Goal: Transaction & Acquisition: Purchase product/service

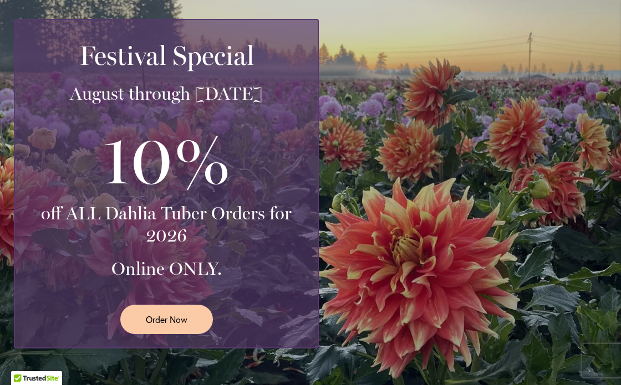
scroll to position [260, 0]
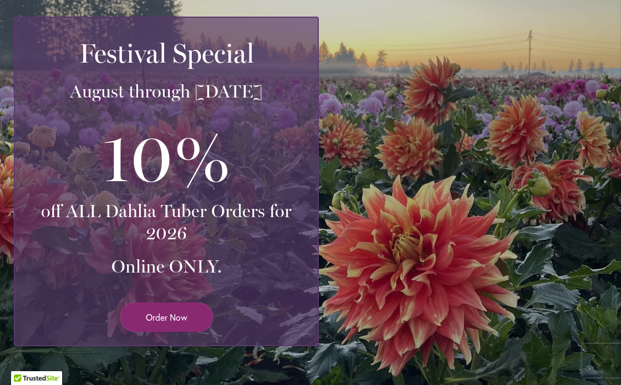
click at [175, 317] on span "Order Now" at bounding box center [167, 317] width 42 height 13
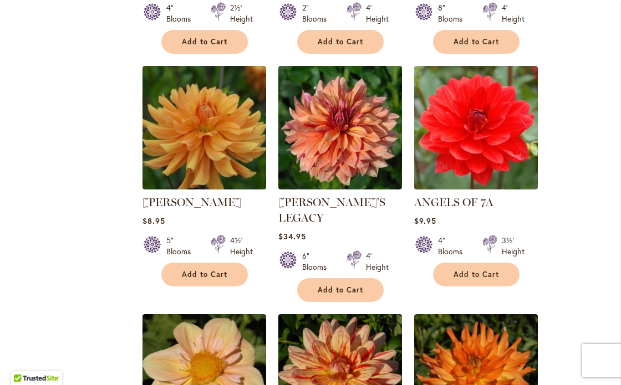
scroll to position [929, 0]
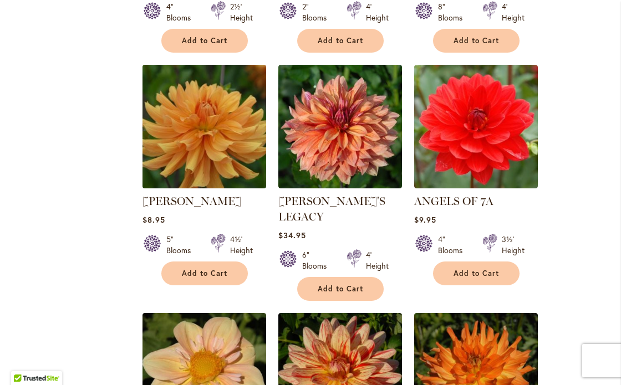
click at [230, 141] on img at bounding box center [204, 126] width 130 height 130
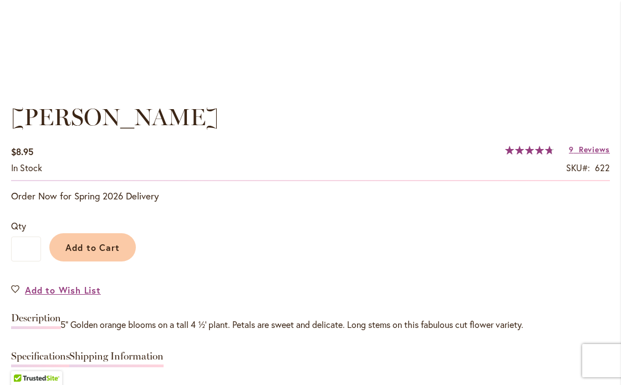
scroll to position [755, 0]
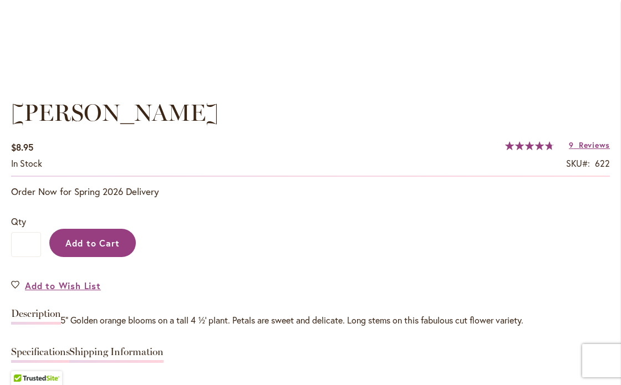
click at [104, 242] on span "Add to Cart" at bounding box center [92, 243] width 55 height 12
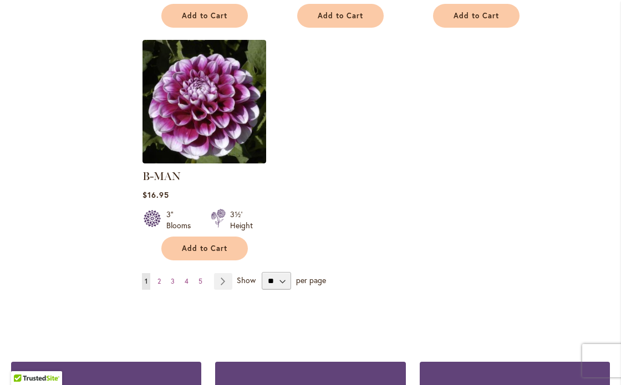
scroll to position [1433, 0]
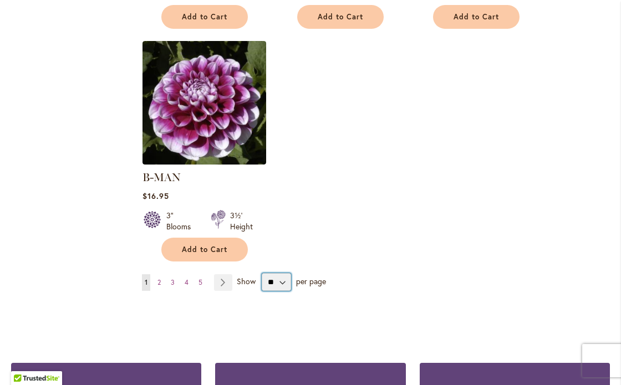
select select "**"
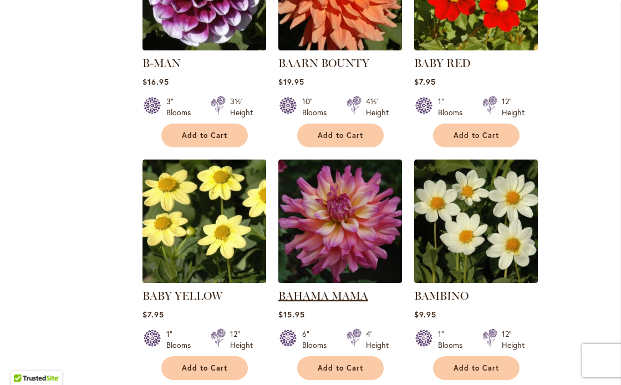
scroll to position [1554, 0]
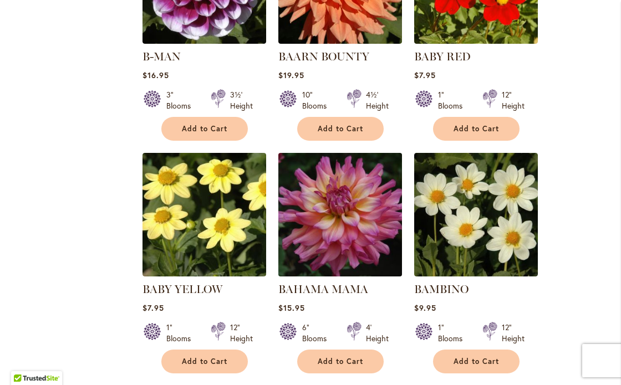
click at [342, 228] on img at bounding box center [340, 215] width 130 height 130
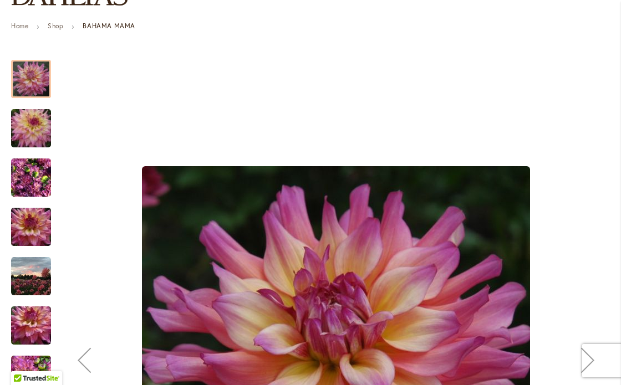
scroll to position [124, 0]
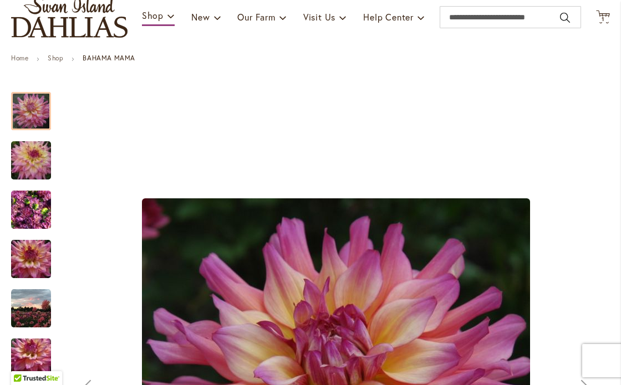
click at [34, 168] on img "Bahama Mama" at bounding box center [31, 160] width 80 height 53
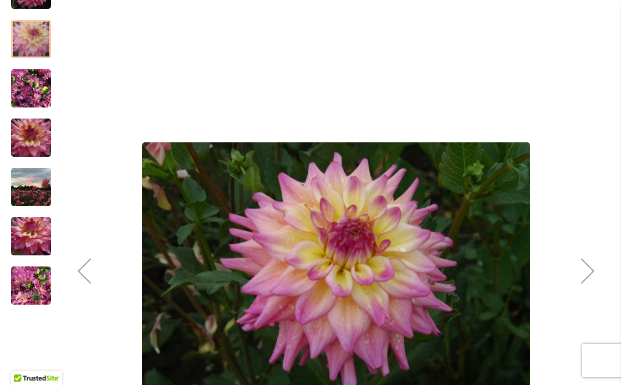
scroll to position [256, 0]
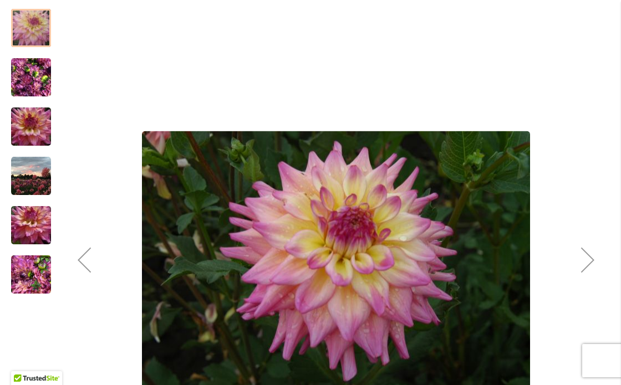
click at [30, 77] on img "Bahama Mama" at bounding box center [31, 77] width 40 height 53
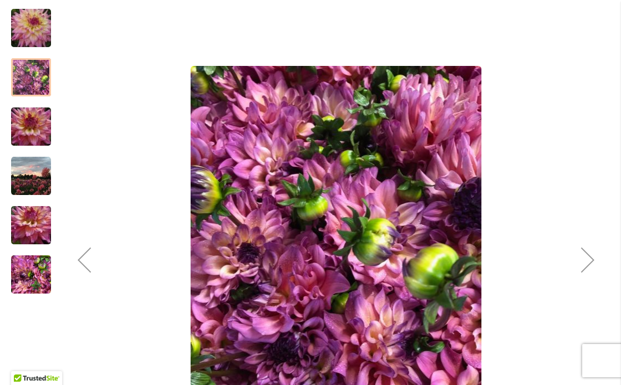
click at [35, 117] on img "Bahama Mama" at bounding box center [31, 126] width 80 height 53
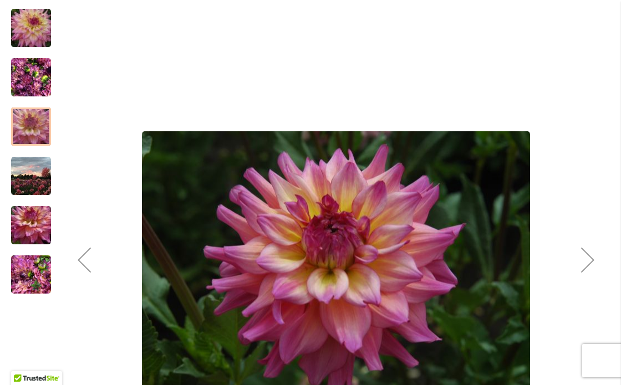
click at [39, 170] on img "Bahama Mama" at bounding box center [31, 176] width 40 height 40
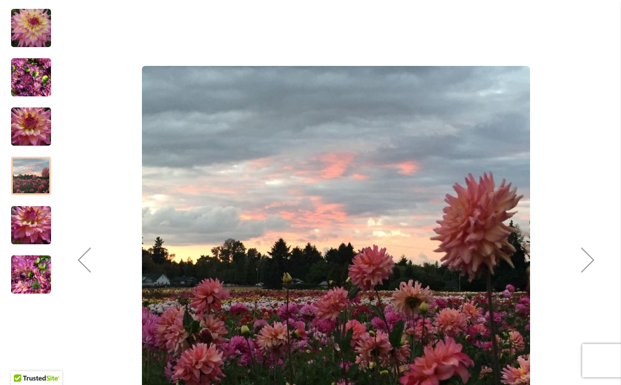
click at [39, 221] on img "Bahama Mama" at bounding box center [31, 225] width 80 height 53
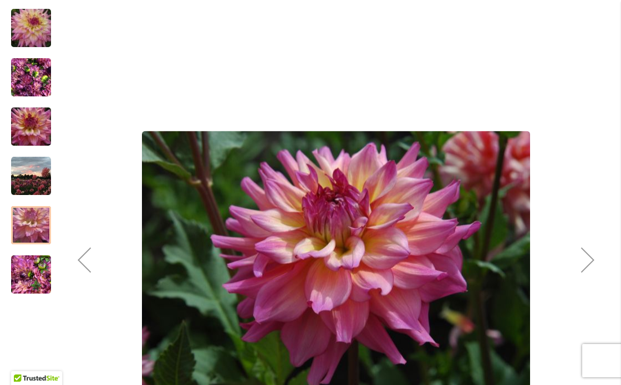
click at [43, 270] on img "Bahama Mama" at bounding box center [31, 274] width 40 height 53
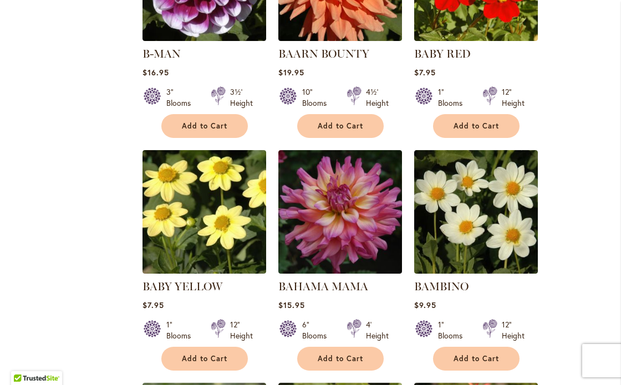
scroll to position [1558, 0]
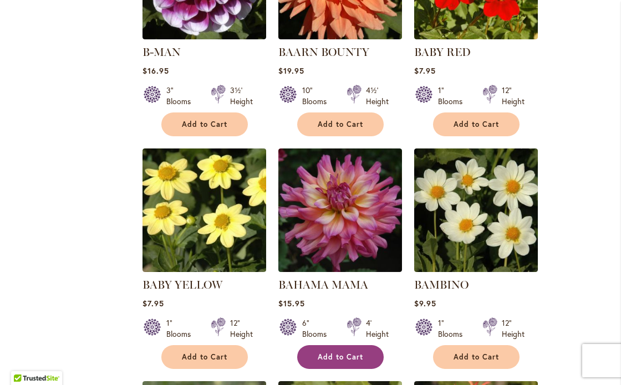
click at [361, 352] on span "Add to Cart" at bounding box center [339, 356] width 45 height 9
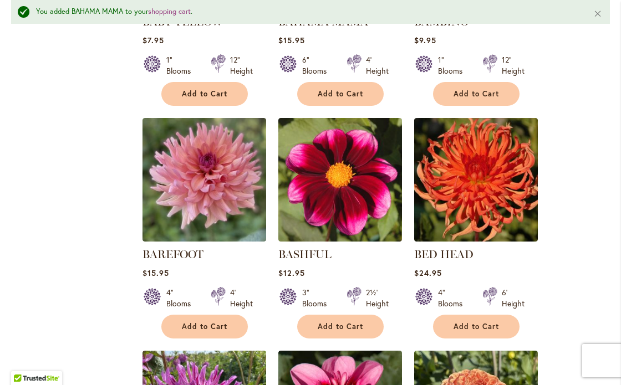
scroll to position [1866, 0]
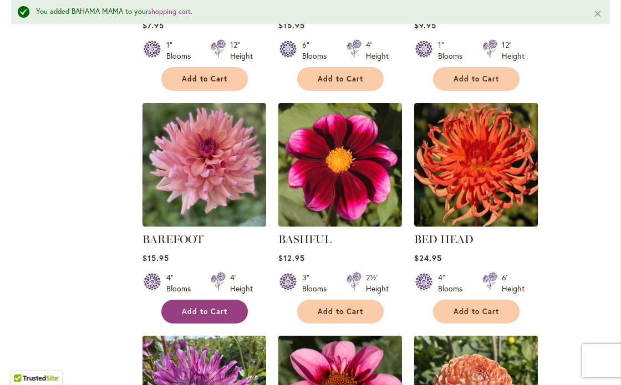
click at [226, 300] on button "Add to Cart" at bounding box center [204, 312] width 86 height 24
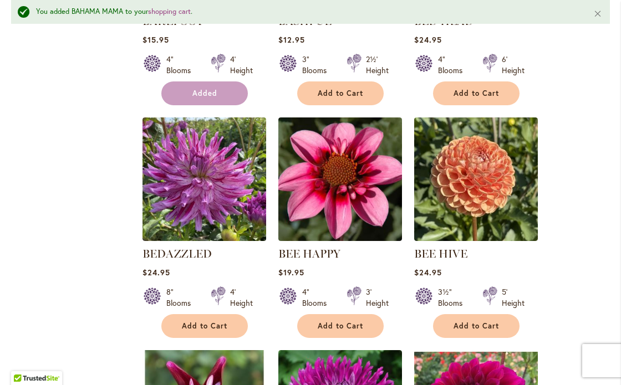
scroll to position [2086, 0]
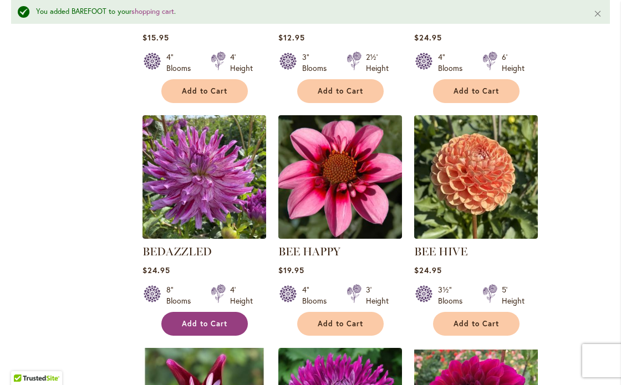
click at [220, 319] on span "Add to Cart" at bounding box center [204, 323] width 45 height 9
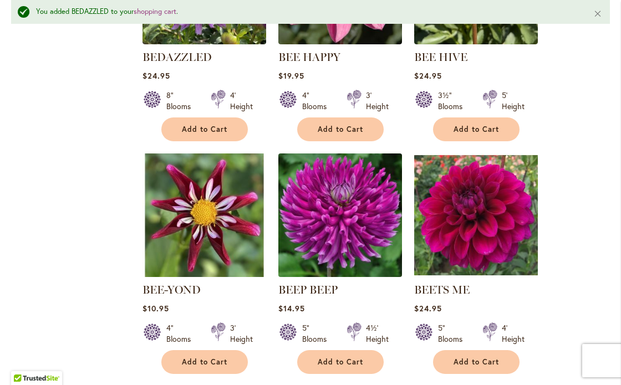
scroll to position [2282, 0]
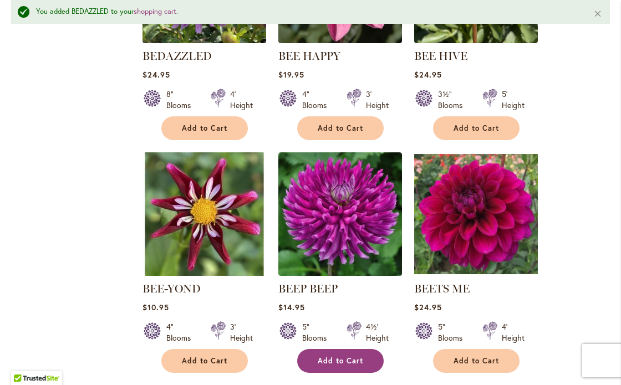
click at [352, 356] on span "Add to Cart" at bounding box center [339, 360] width 45 height 9
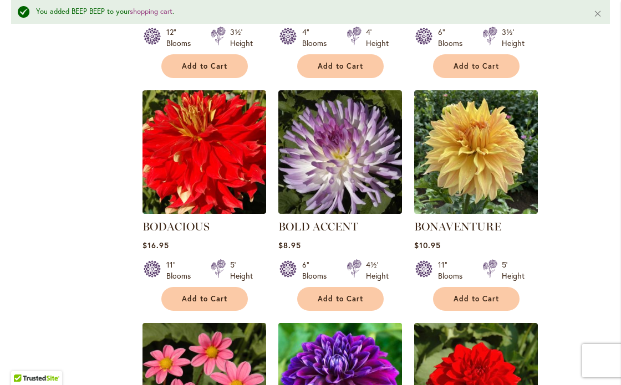
scroll to position [3288, 0]
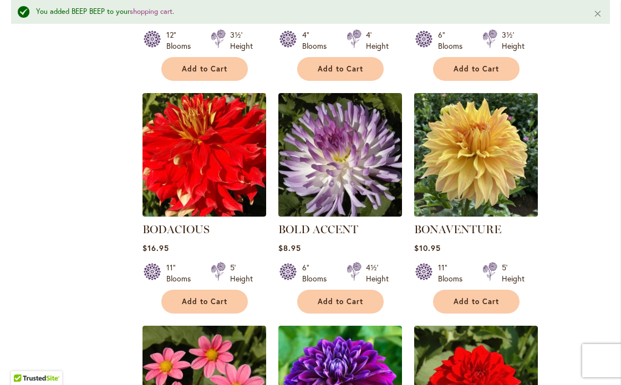
click at [489, 129] on img at bounding box center [476, 155] width 130 height 130
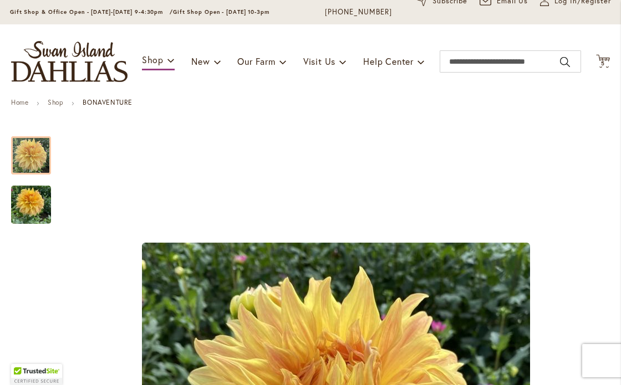
scroll to position [95, 0]
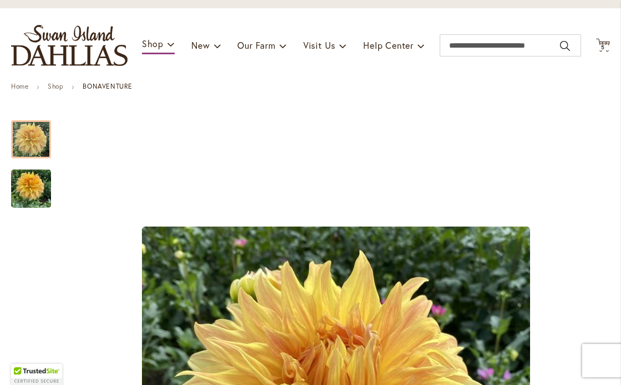
click at [20, 184] on img "Bonaventure" at bounding box center [31, 188] width 40 height 53
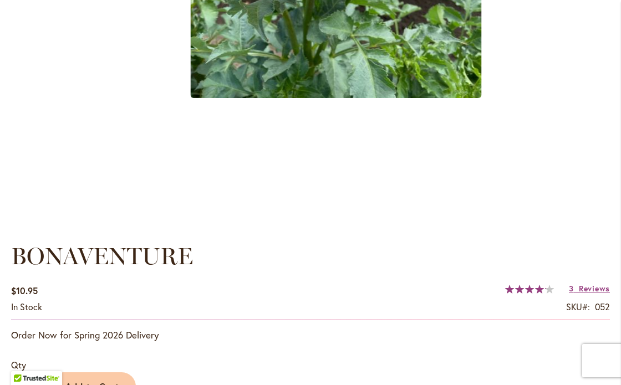
scroll to position [654, 0]
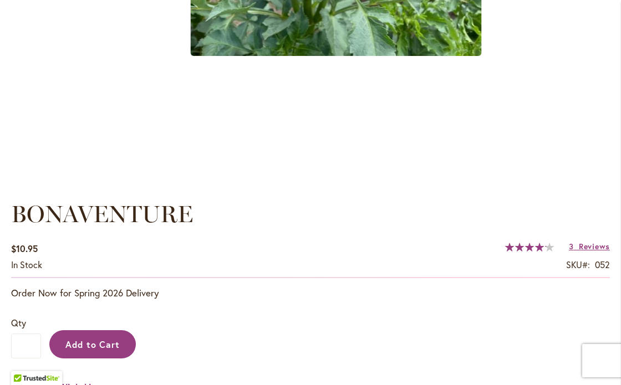
click at [113, 343] on span "Add to Cart" at bounding box center [92, 345] width 55 height 12
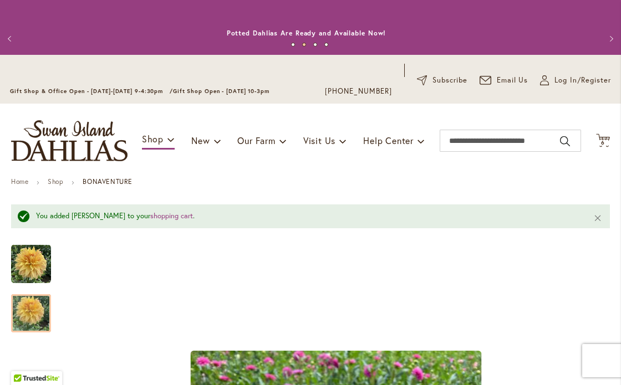
scroll to position [0, 0]
click at [10, 37] on button "Previous" at bounding box center [11, 39] width 22 height 22
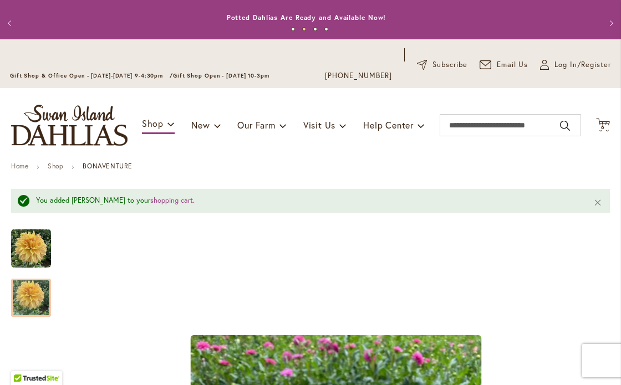
scroll to position [14, 0]
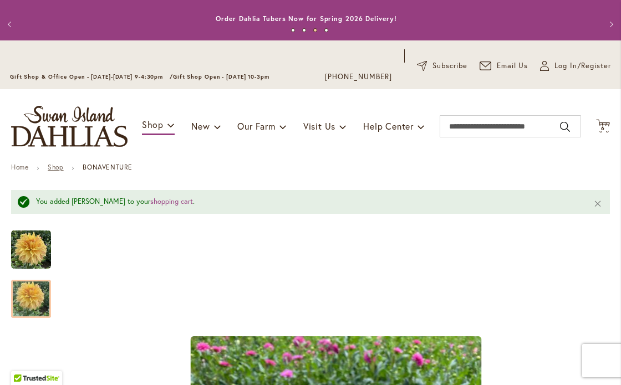
click at [57, 166] on link "Shop" at bounding box center [56, 167] width 16 height 8
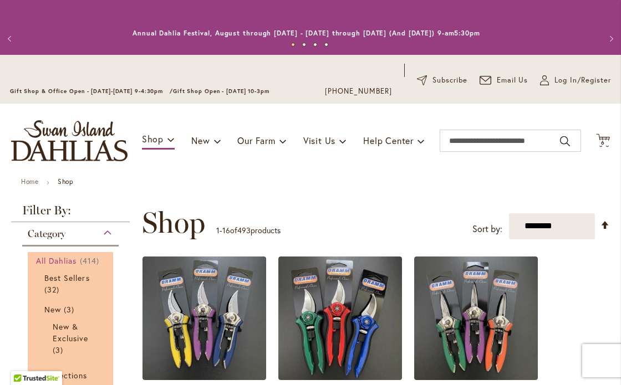
click at [66, 259] on span "All Dahlias" at bounding box center [56, 260] width 41 height 11
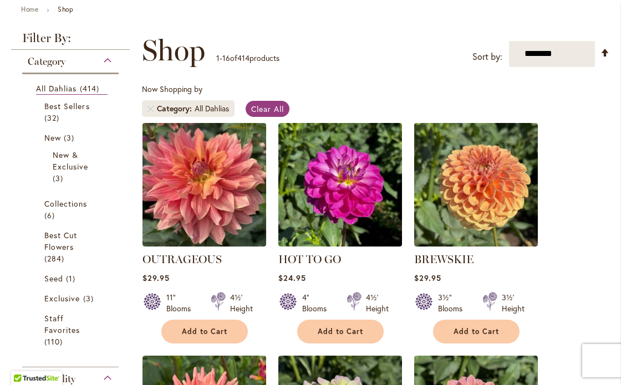
scroll to position [173, 0]
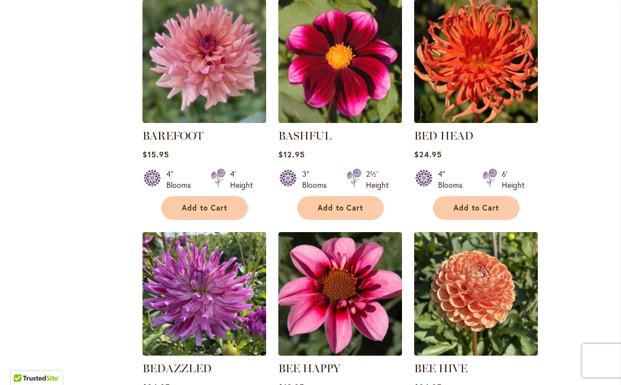
scroll to position [1941, 0]
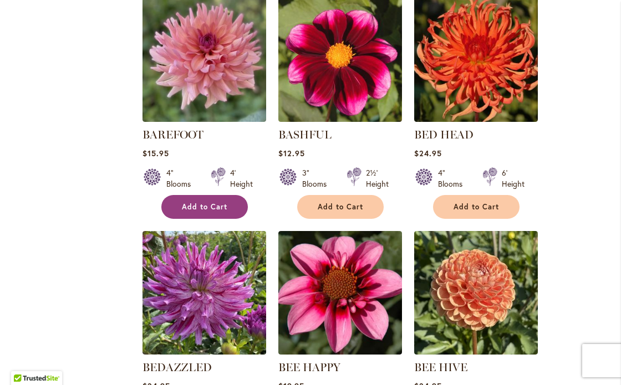
click at [204, 202] on span "Add to Cart" at bounding box center [204, 206] width 45 height 9
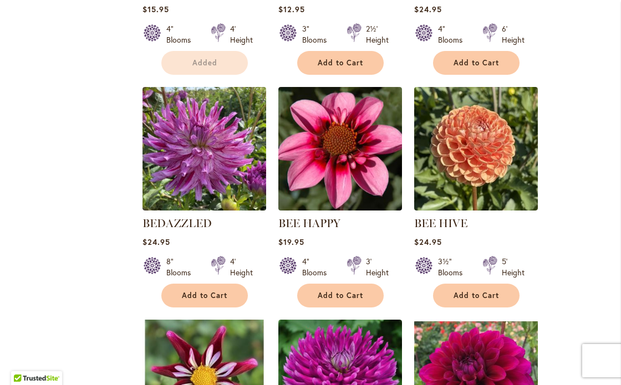
scroll to position [2100, 0]
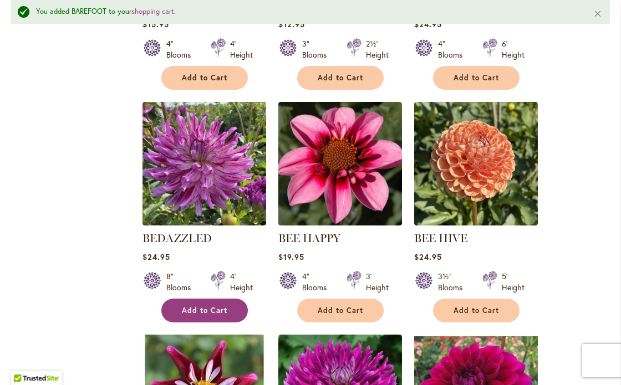
click at [229, 299] on button "Add to Cart" at bounding box center [204, 311] width 86 height 24
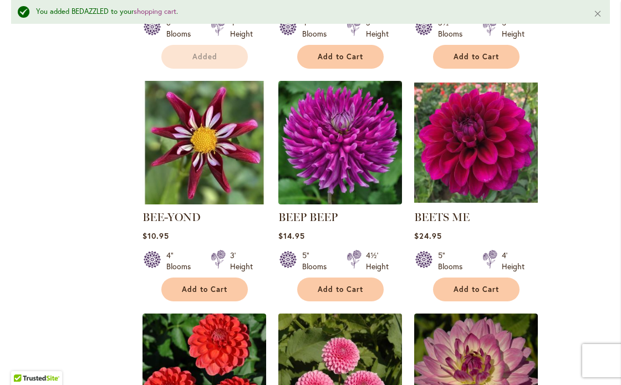
scroll to position [2358, 0]
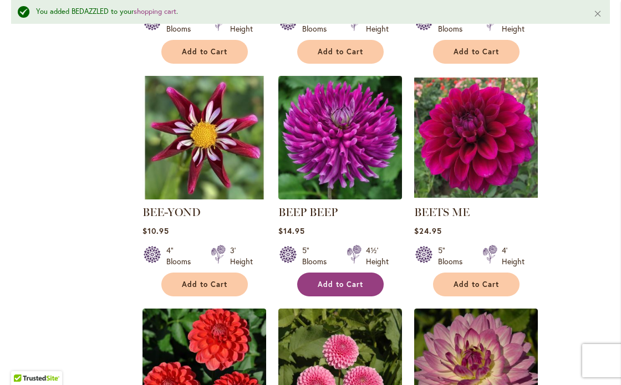
click at [349, 280] on span "Add to Cart" at bounding box center [339, 284] width 45 height 9
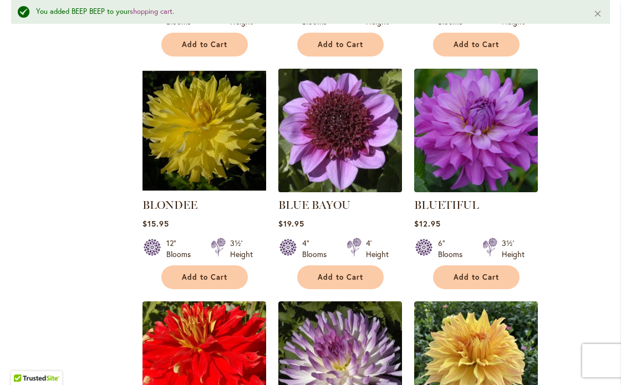
scroll to position [3084, 0]
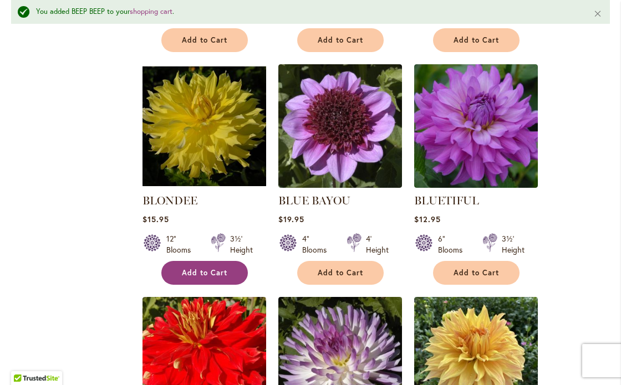
click at [233, 261] on button "Add to Cart" at bounding box center [204, 273] width 86 height 24
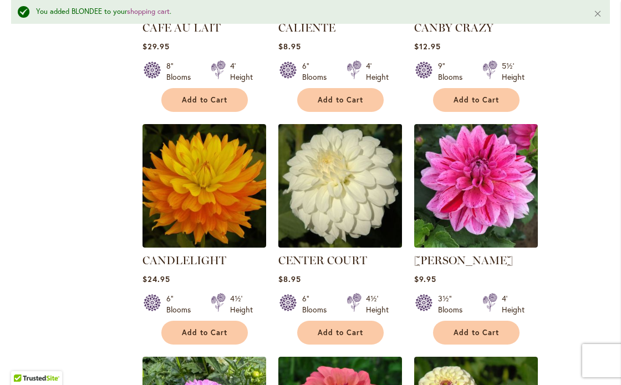
scroll to position [4670, 0]
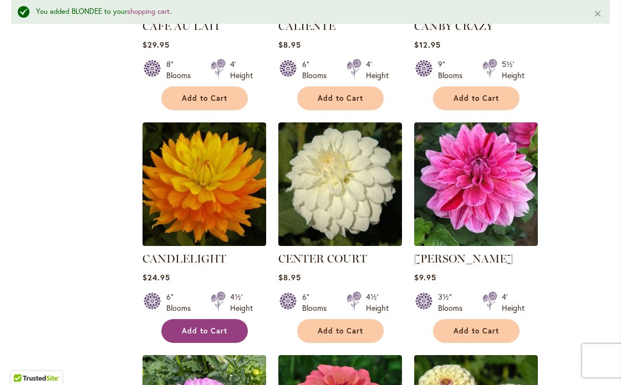
click at [228, 319] on button "Add to Cart" at bounding box center [204, 331] width 86 height 24
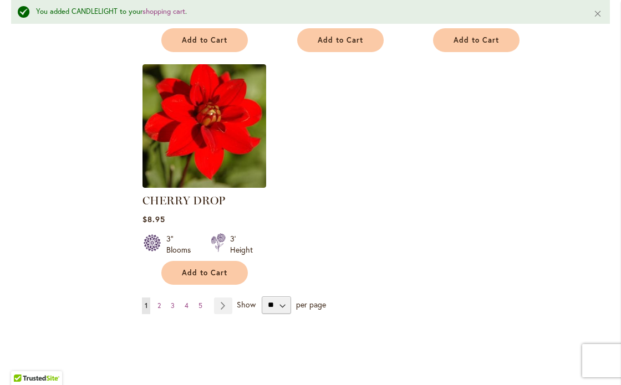
scroll to position [5190, 0]
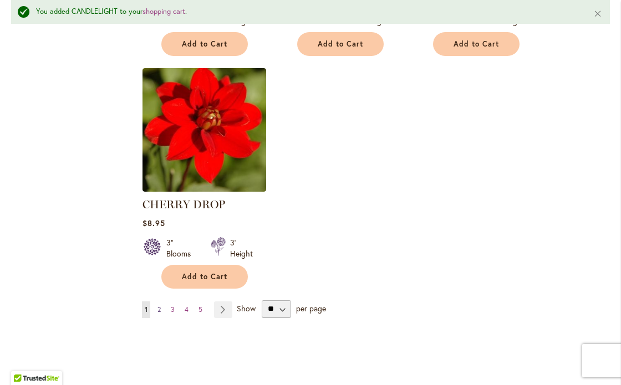
click at [157, 305] on span "2" at bounding box center [158, 309] width 3 height 8
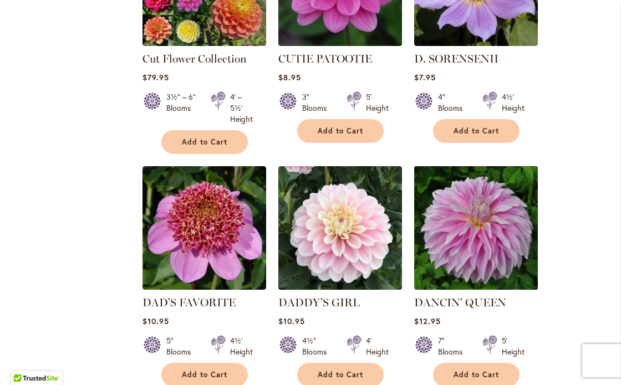
scroll to position [1834, 0]
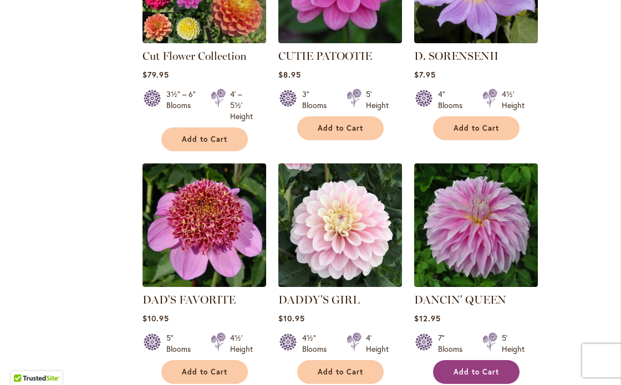
click at [468, 367] on span "Add to Cart" at bounding box center [475, 371] width 45 height 9
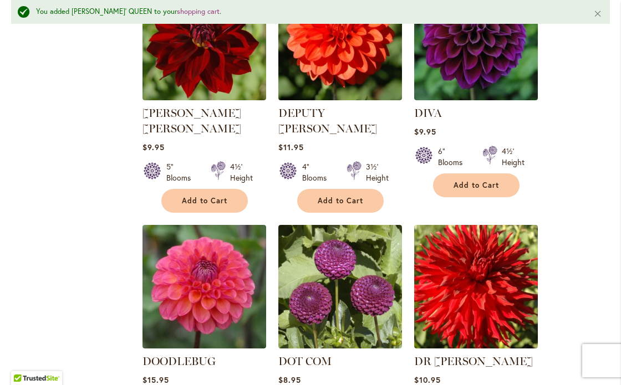
scroll to position [2518, 0]
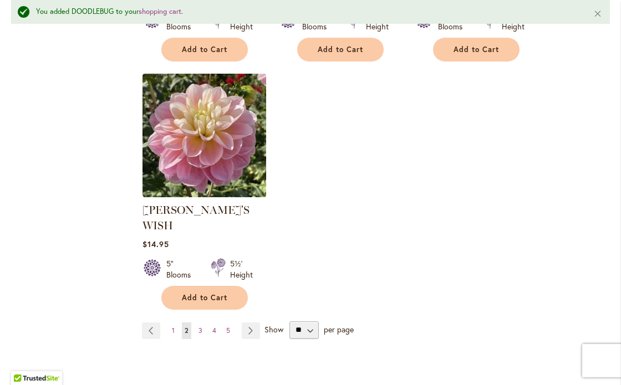
scroll to position [5306, 0]
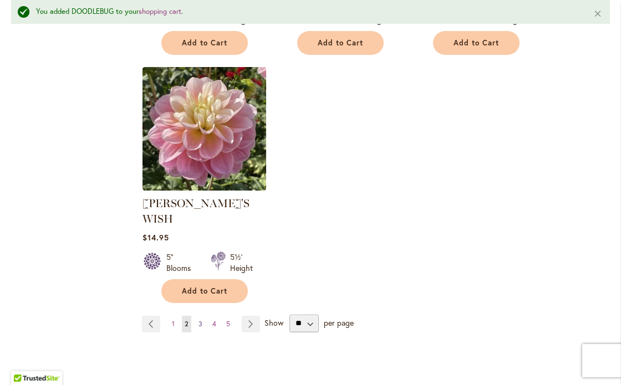
click at [198, 320] on span "3" at bounding box center [200, 324] width 4 height 8
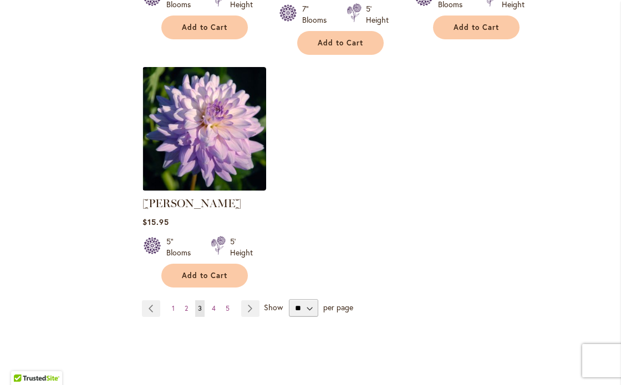
scroll to position [5295, 0]
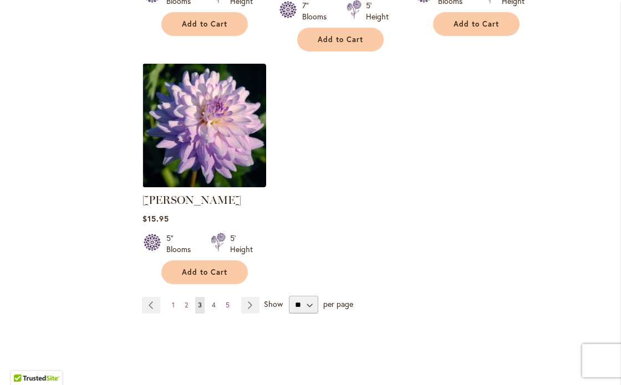
click at [212, 301] on span "4" at bounding box center [214, 305] width 4 height 8
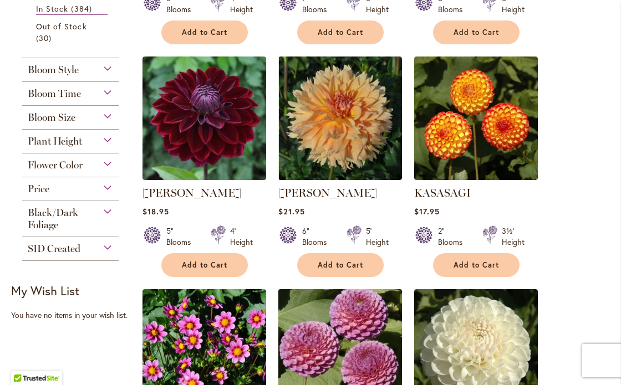
scroll to position [471, 0]
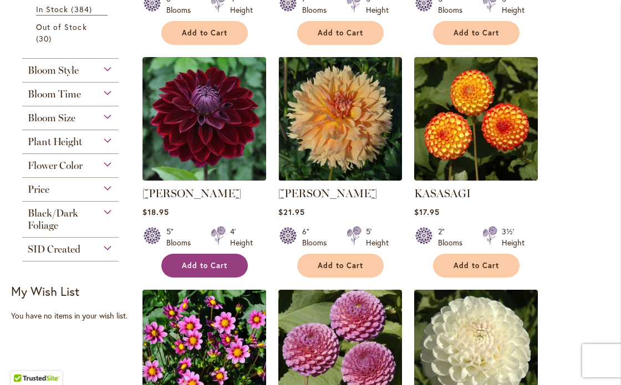
click at [208, 264] on span "Add to Cart" at bounding box center [204, 265] width 45 height 9
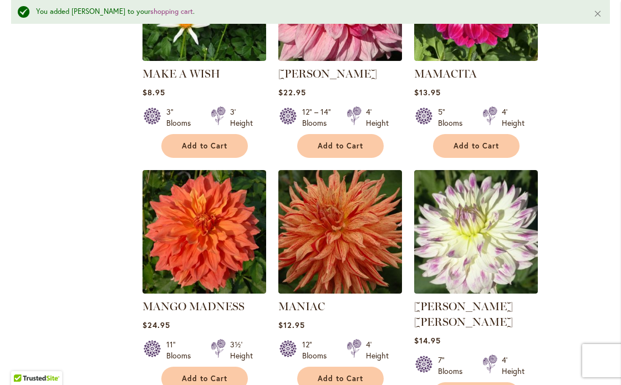
scroll to position [3245, 0]
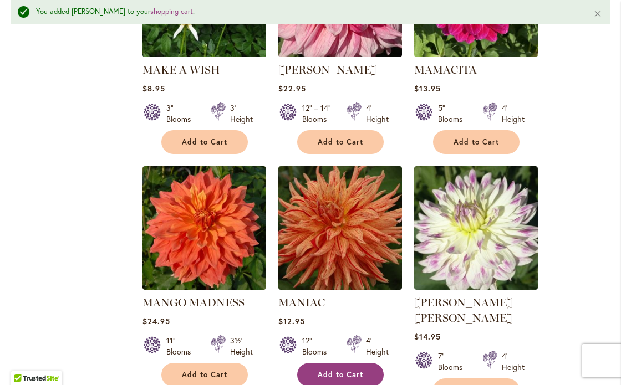
click at [336, 370] on span "Add to Cart" at bounding box center [339, 374] width 45 height 9
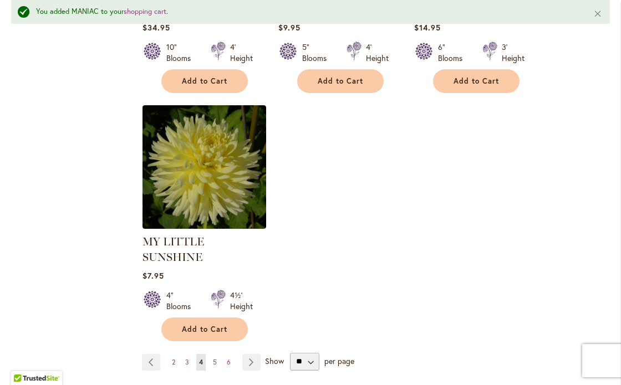
scroll to position [5233, 0]
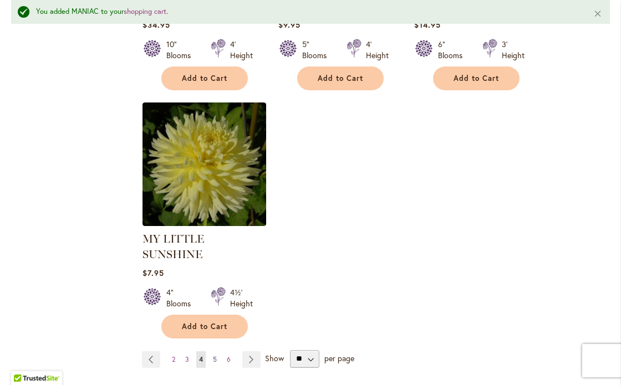
click at [213, 355] on span "5" at bounding box center [215, 359] width 4 height 8
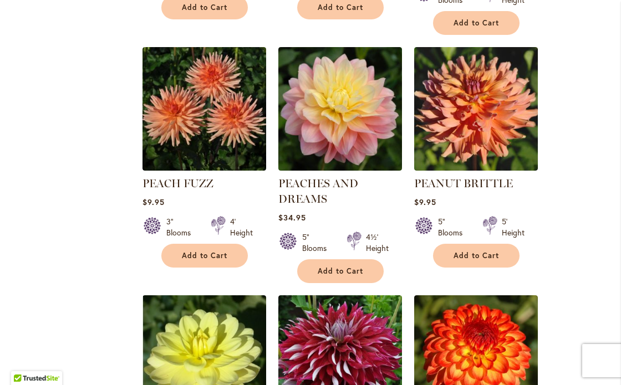
scroll to position [2122, 0]
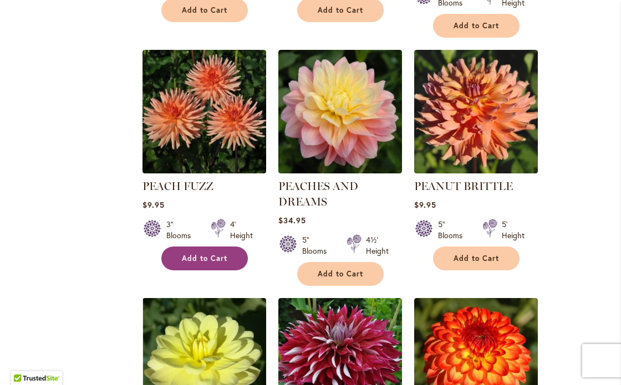
click at [211, 258] on span "Add to Cart" at bounding box center [204, 258] width 45 height 9
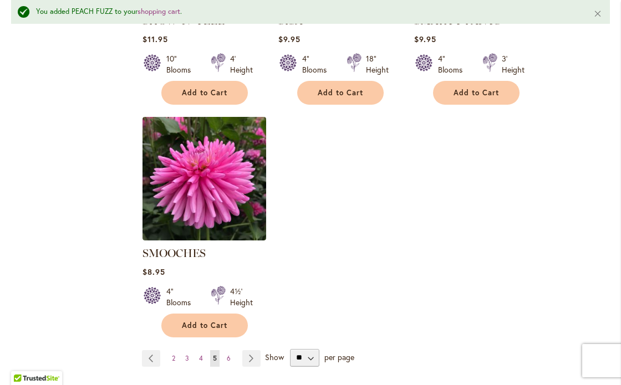
scroll to position [5188, 0]
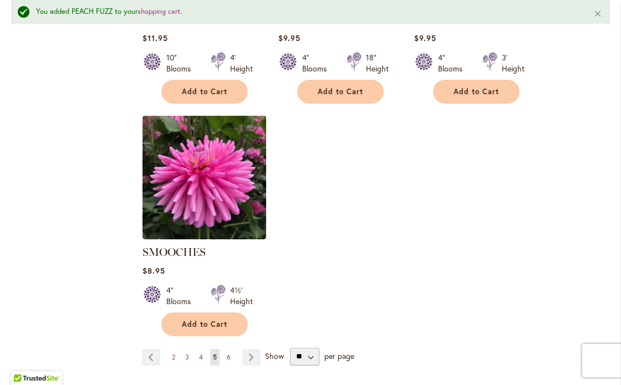
click at [227, 353] on span "6" at bounding box center [229, 357] width 4 height 8
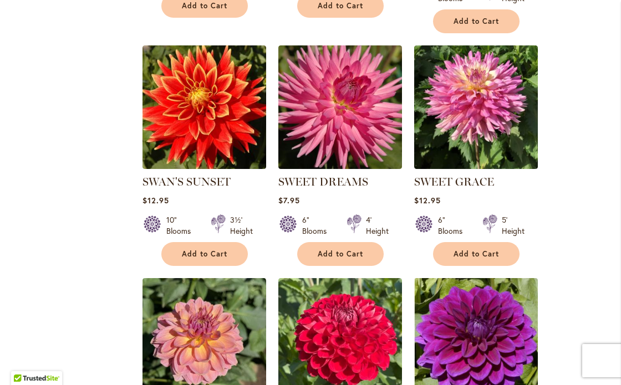
scroll to position [1439, 0]
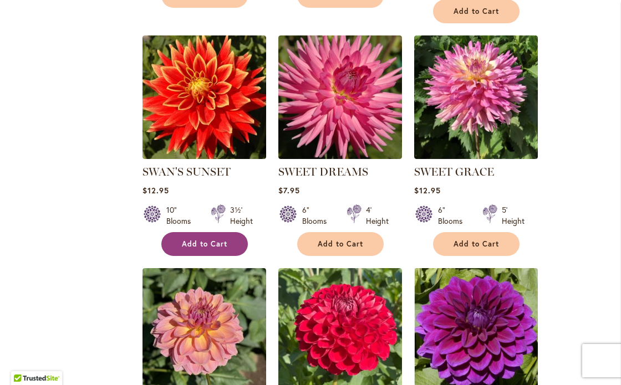
click at [215, 237] on button "Add to Cart" at bounding box center [204, 244] width 86 height 24
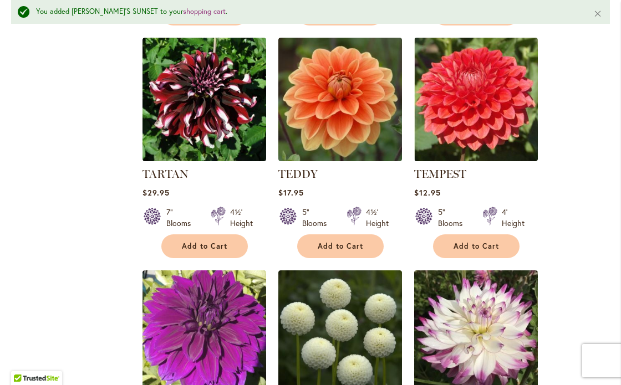
scroll to position [2165, 0]
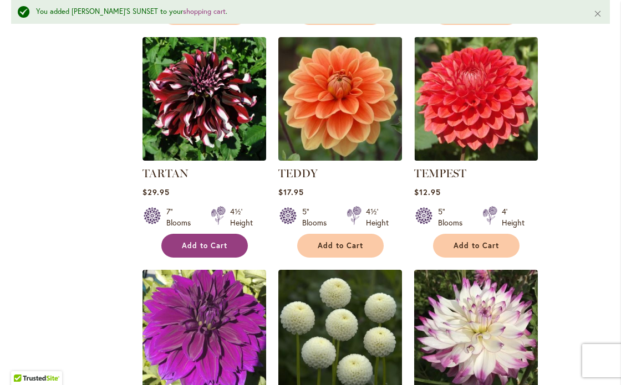
click at [195, 245] on span "Add to Cart" at bounding box center [204, 245] width 45 height 9
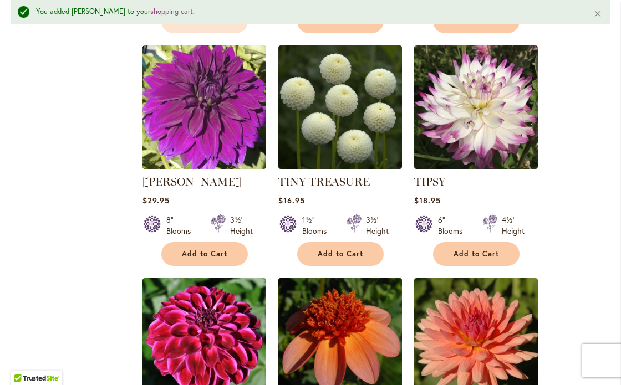
scroll to position [2511, 0]
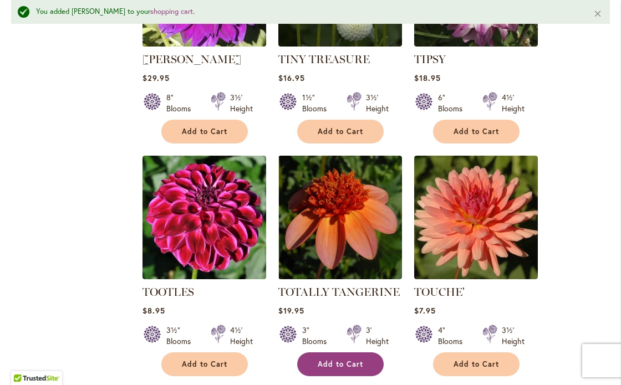
click at [345, 363] on span "Add to Cart" at bounding box center [339, 364] width 45 height 9
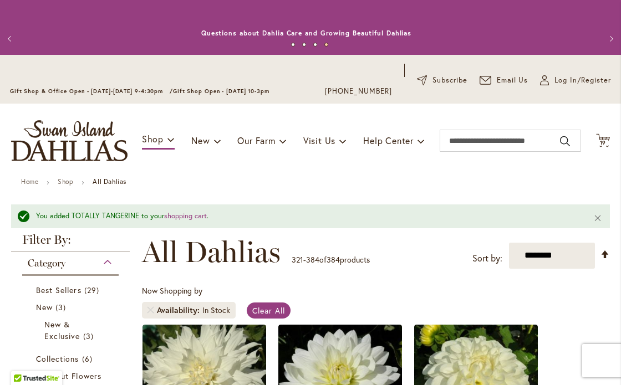
scroll to position [0, 0]
click at [599, 140] on span "19" at bounding box center [602, 142] width 7 height 7
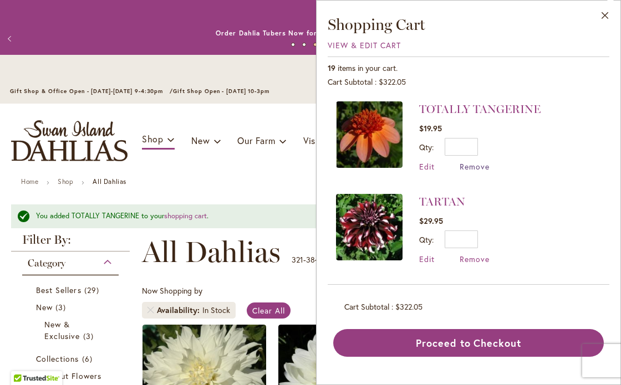
click at [469, 166] on span "Remove" at bounding box center [474, 166] width 30 height 11
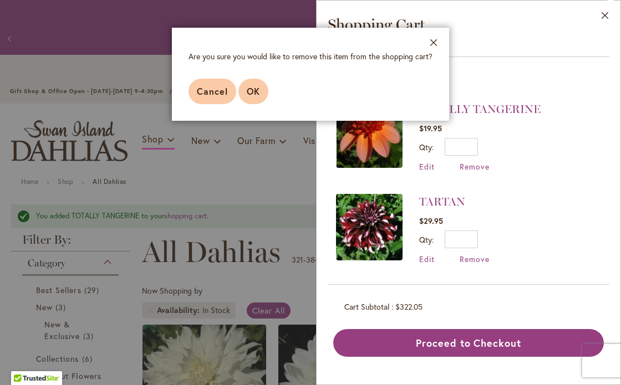
click at [253, 89] on span "OK" at bounding box center [253, 91] width 13 height 12
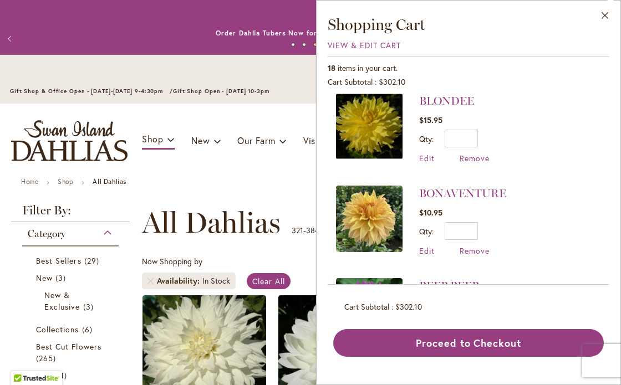
scroll to position [749, 0]
click at [479, 249] on span "Remove" at bounding box center [474, 250] width 30 height 11
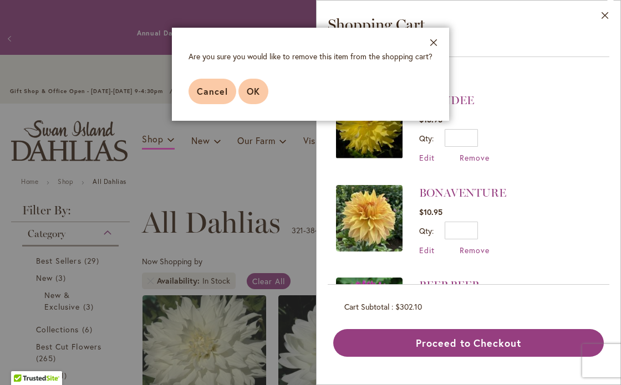
click at [250, 93] on span "OK" at bounding box center [253, 91] width 13 height 12
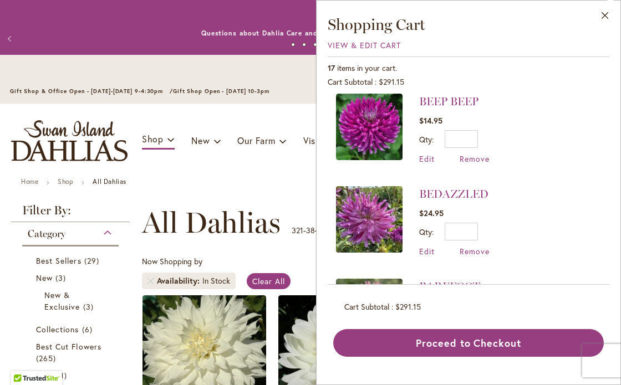
scroll to position [842, 0]
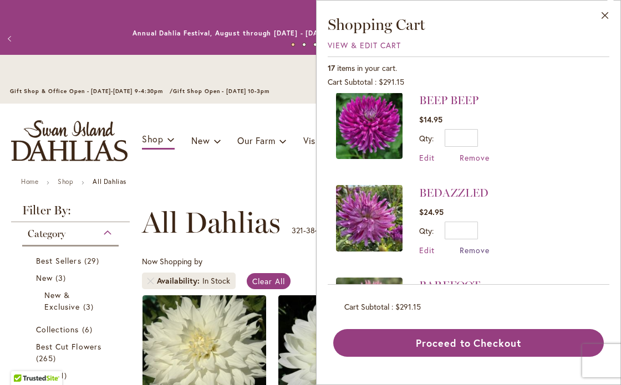
click at [465, 247] on span "Remove" at bounding box center [474, 250] width 30 height 11
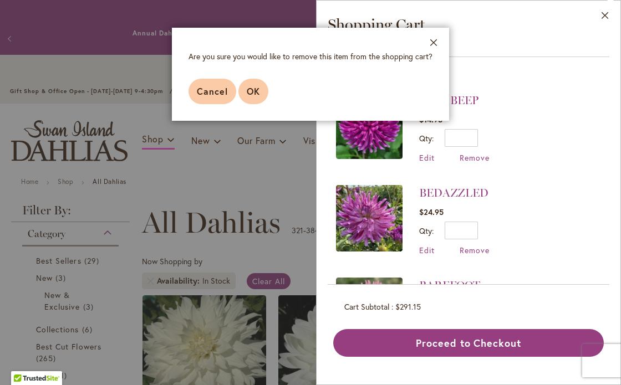
click at [252, 94] on span "OK" at bounding box center [253, 91] width 13 height 12
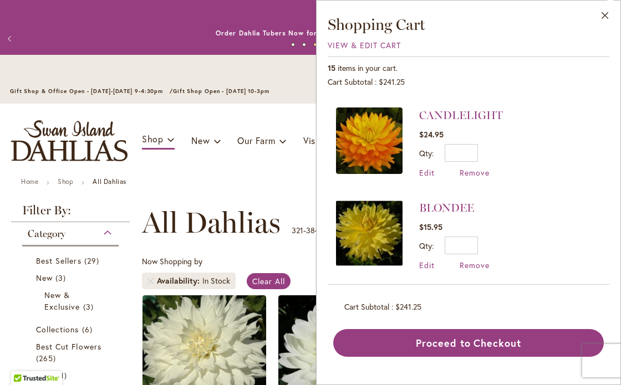
scroll to position [658, 0]
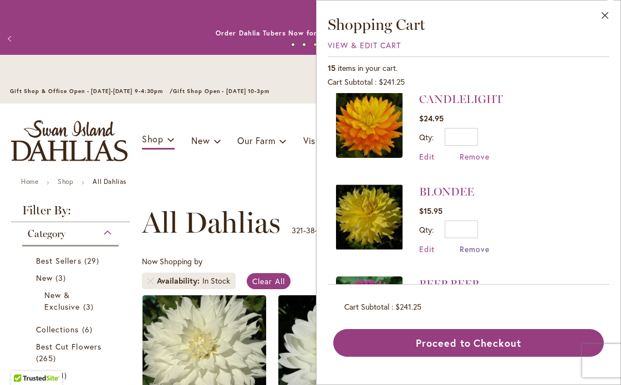
click at [475, 249] on span "Remove" at bounding box center [474, 249] width 30 height 11
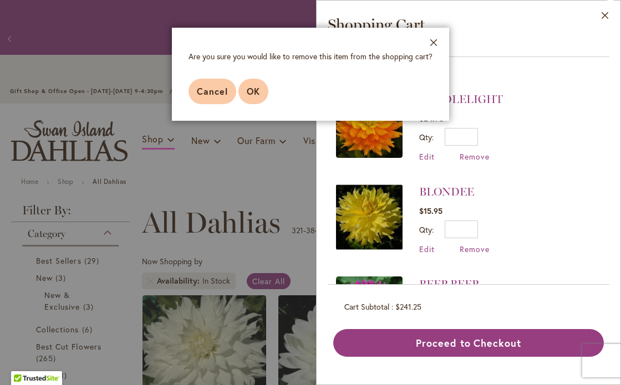
click at [255, 89] on span "OK" at bounding box center [253, 91] width 13 height 12
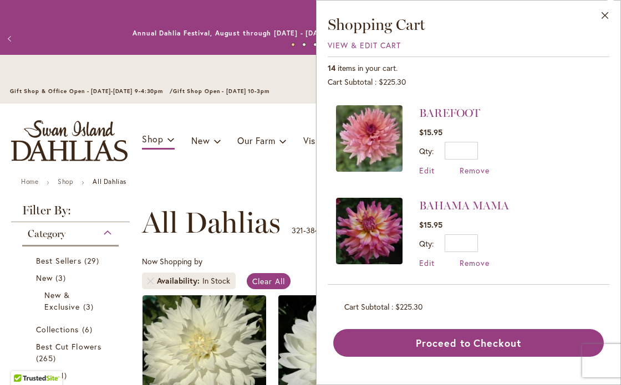
scroll to position [828, 0]
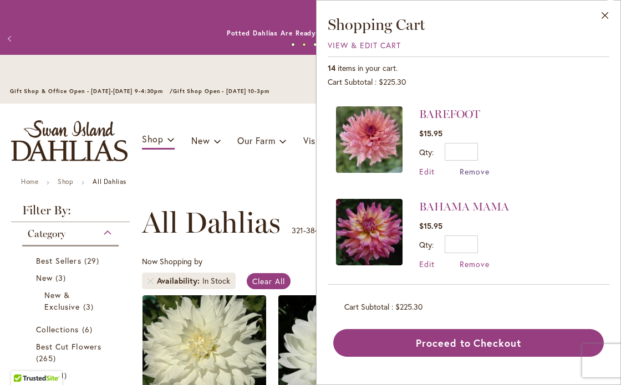
click at [479, 172] on span "Remove" at bounding box center [474, 171] width 30 height 11
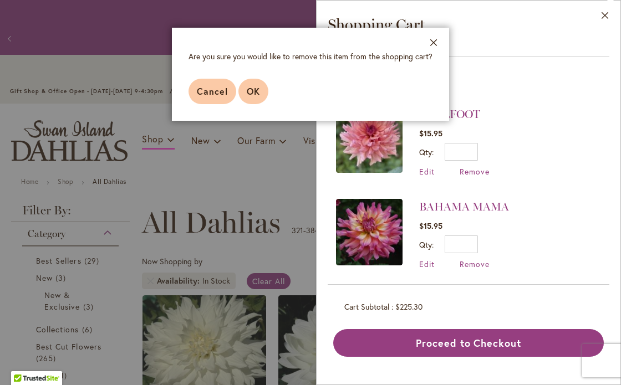
click at [257, 86] on span "OK" at bounding box center [253, 91] width 13 height 12
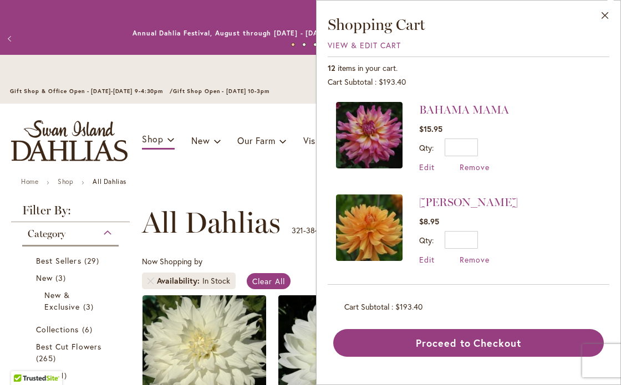
scroll to position [832, 0]
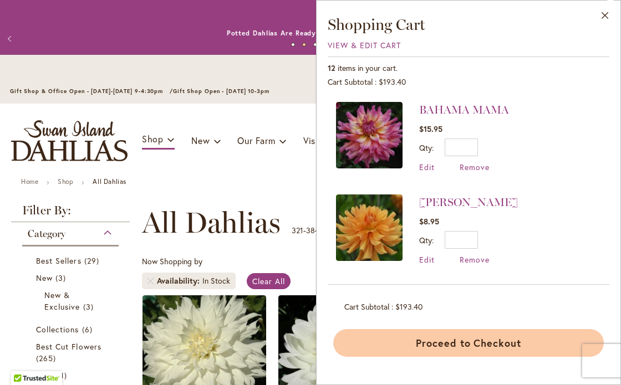
click at [466, 343] on button "Proceed to Checkout" at bounding box center [468, 343] width 270 height 28
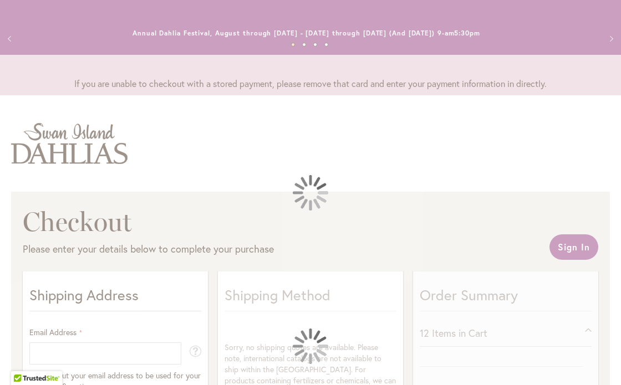
select select "**"
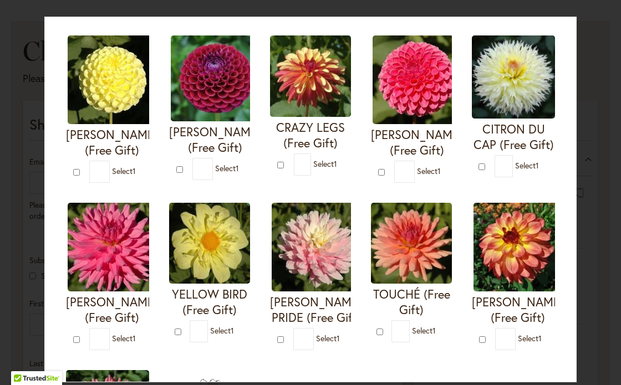
scroll to position [249, 0]
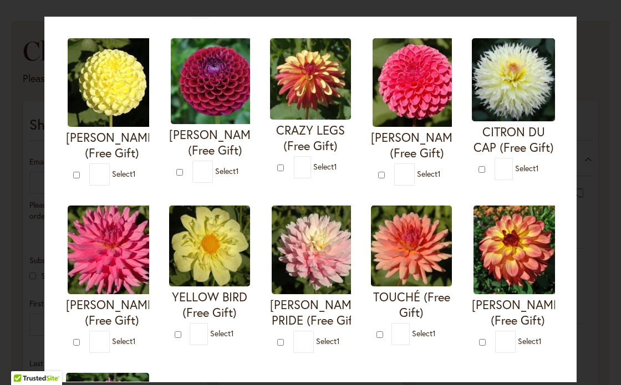
type input "*"
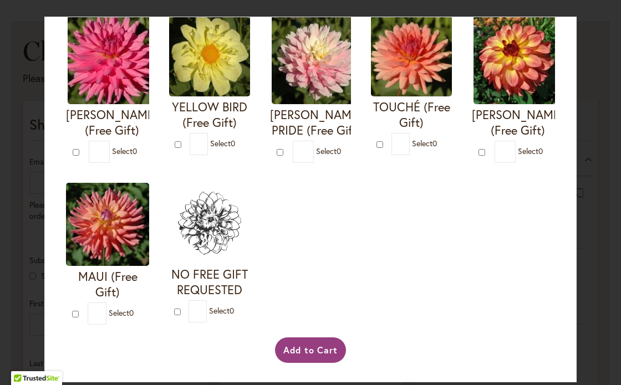
scroll to position [618, 0]
click at [317, 345] on button "Add to Cart" at bounding box center [310, 349] width 71 height 25
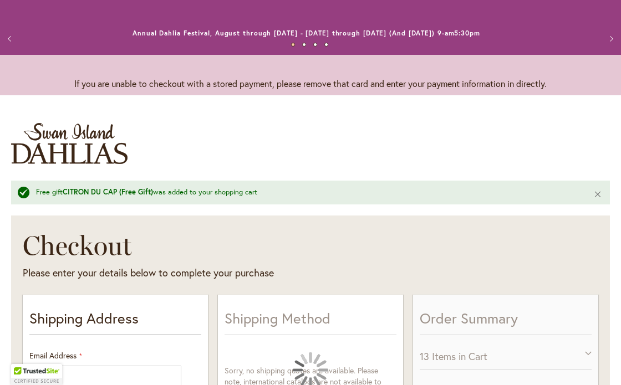
select select "**"
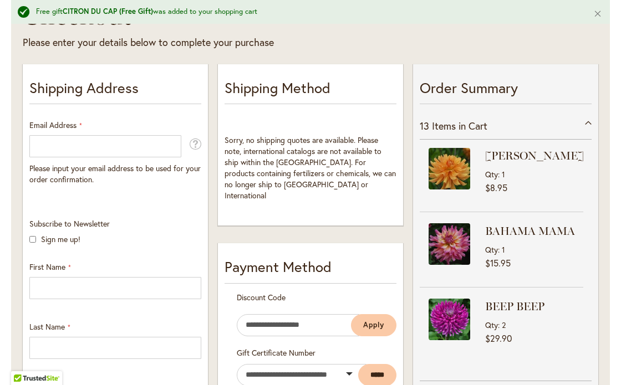
scroll to position [229, 0]
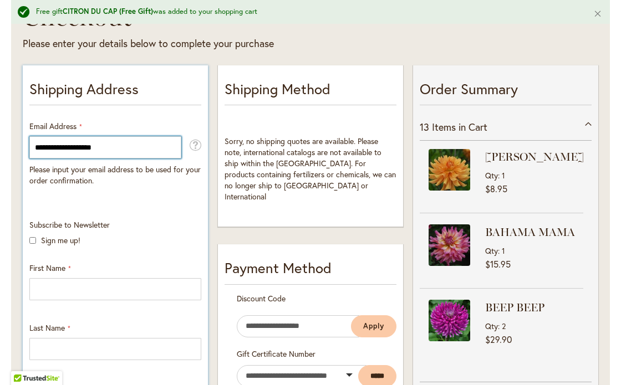
type input "**********"
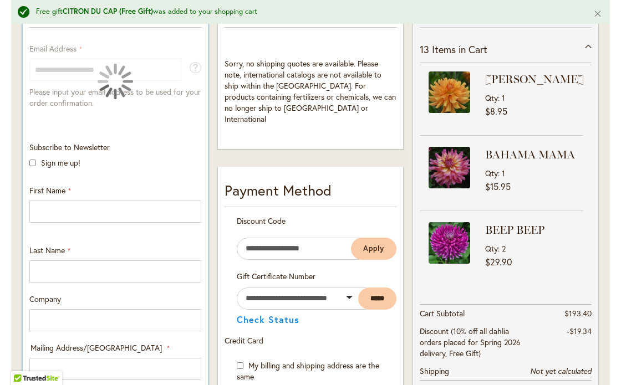
scroll to position [320, 0]
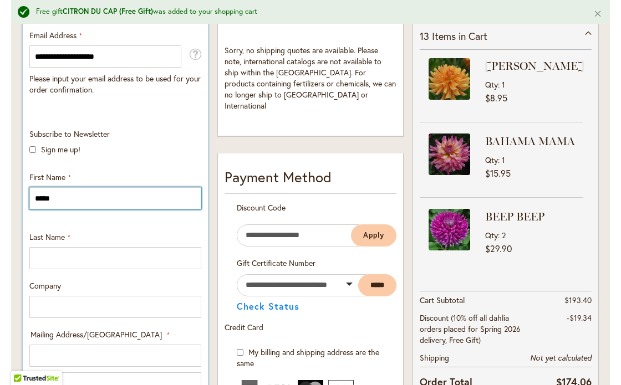
type input "*****"
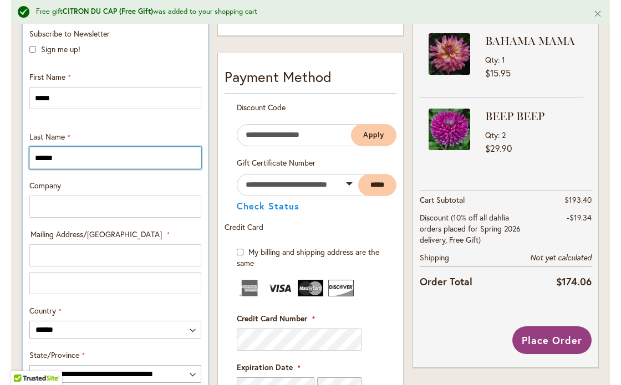
scroll to position [423, 0]
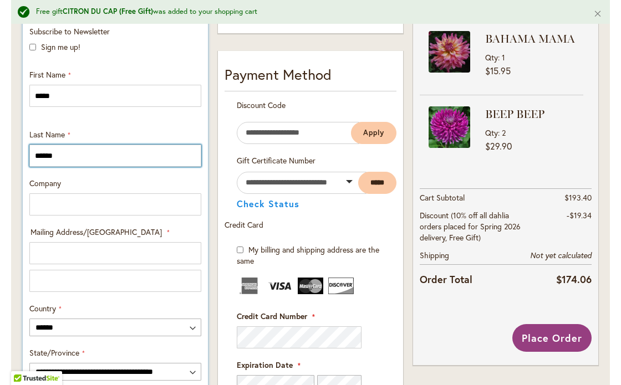
type input "******"
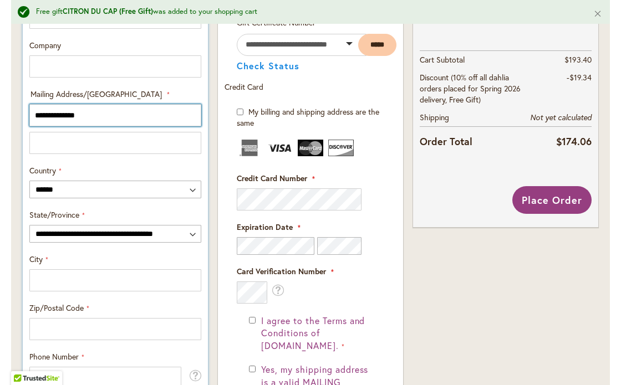
scroll to position [562, 0]
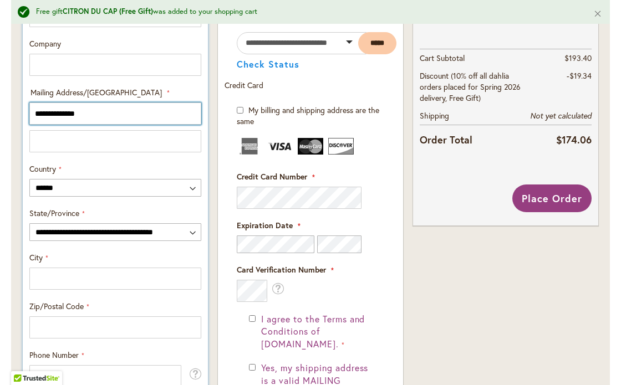
type input "**********"
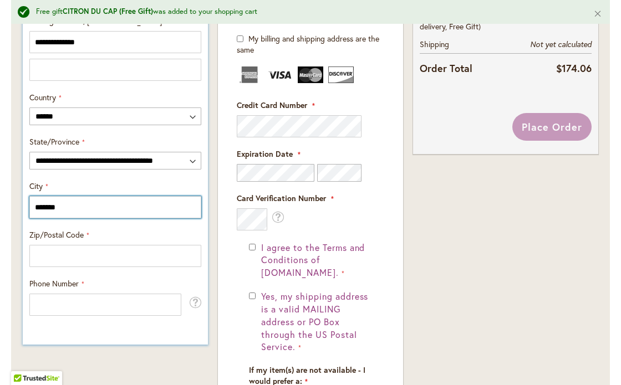
scroll to position [635, 0]
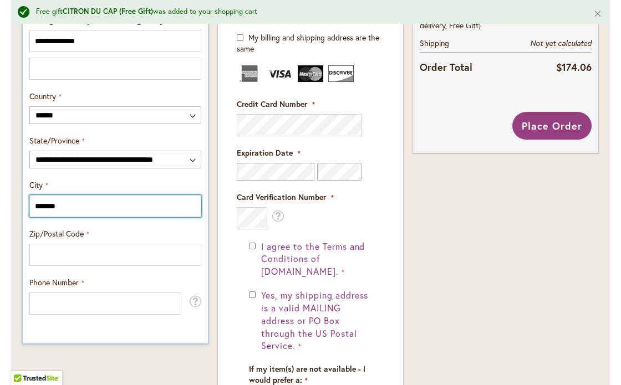
type input "*******"
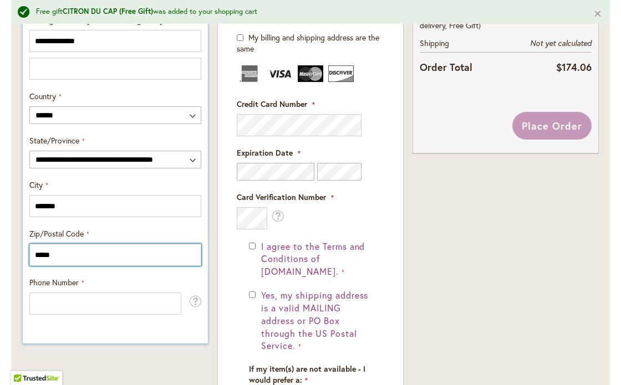
type input "*****"
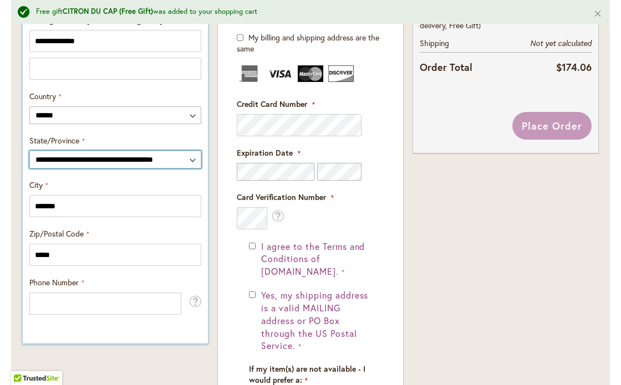
click at [111, 158] on select "**********" at bounding box center [115, 160] width 172 height 18
select select "**"
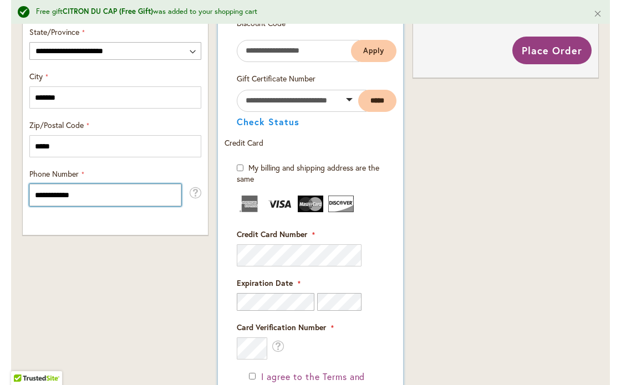
scroll to position [752, 0]
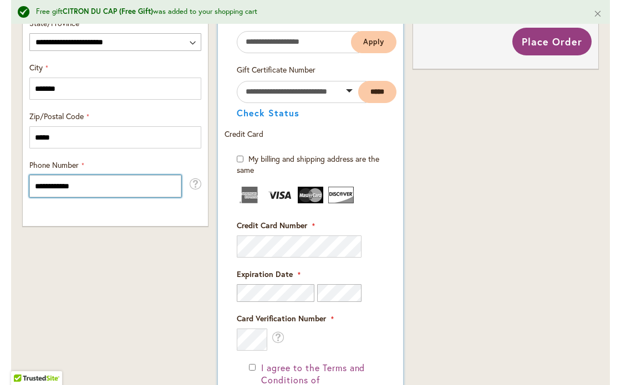
type input "**********"
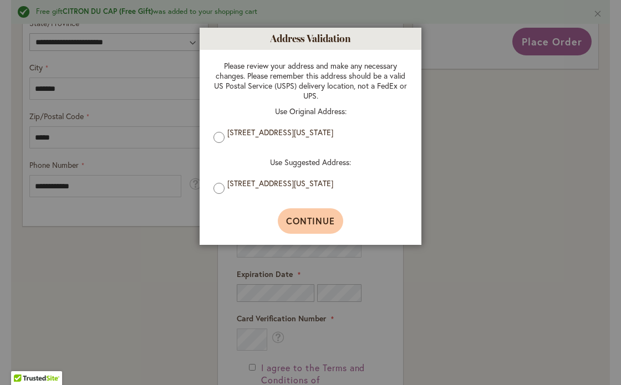
click at [318, 224] on span "Continue" at bounding box center [310, 221] width 49 height 12
type input "**********"
type input "*******"
type input "**********"
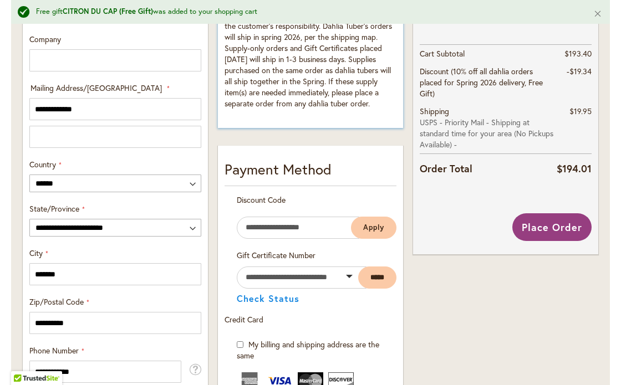
scroll to position [570, 0]
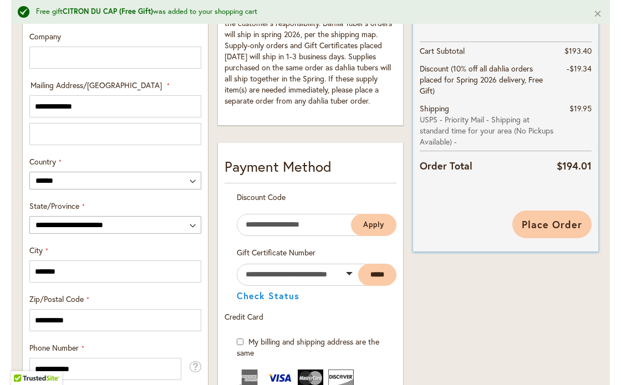
click at [567, 218] on span "Place Order" at bounding box center [551, 224] width 60 height 13
